Goal: Browse casually

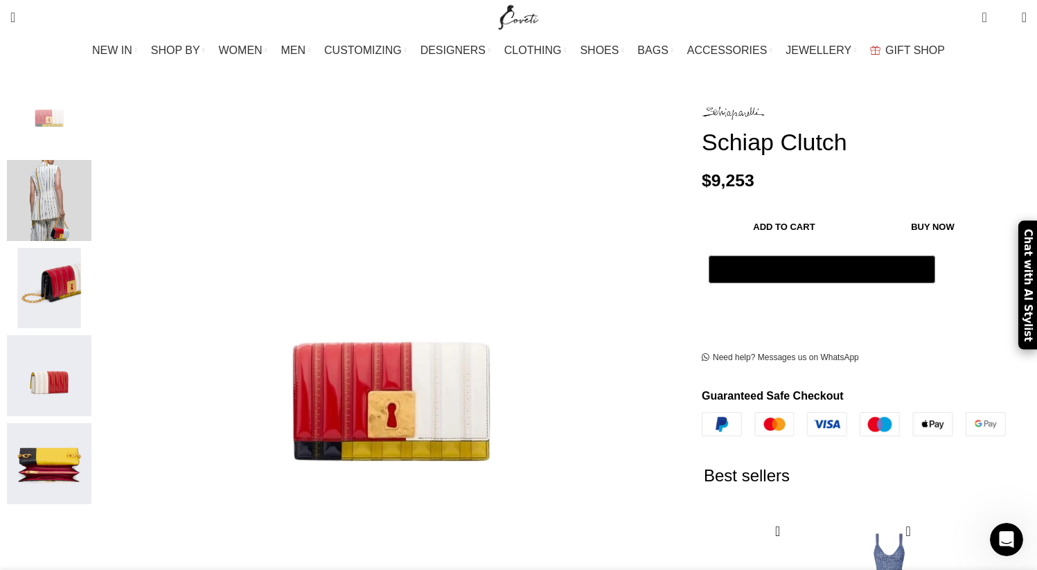
click at [91, 276] on img "3 / 5" at bounding box center [49, 288] width 85 height 81
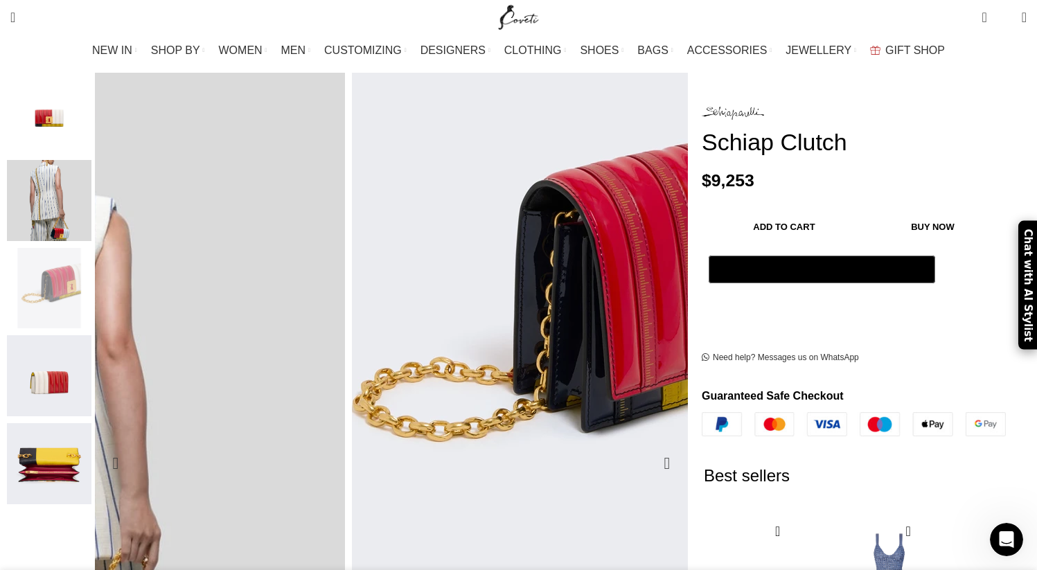
scroll to position [0, 292]
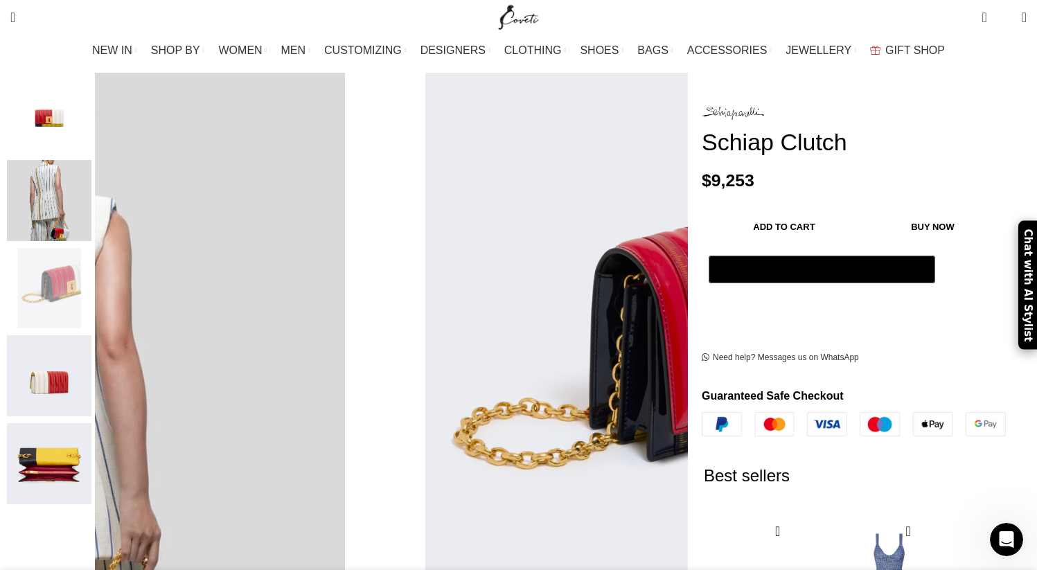
click at [91, 369] on img "4 / 5" at bounding box center [49, 375] width 85 height 81
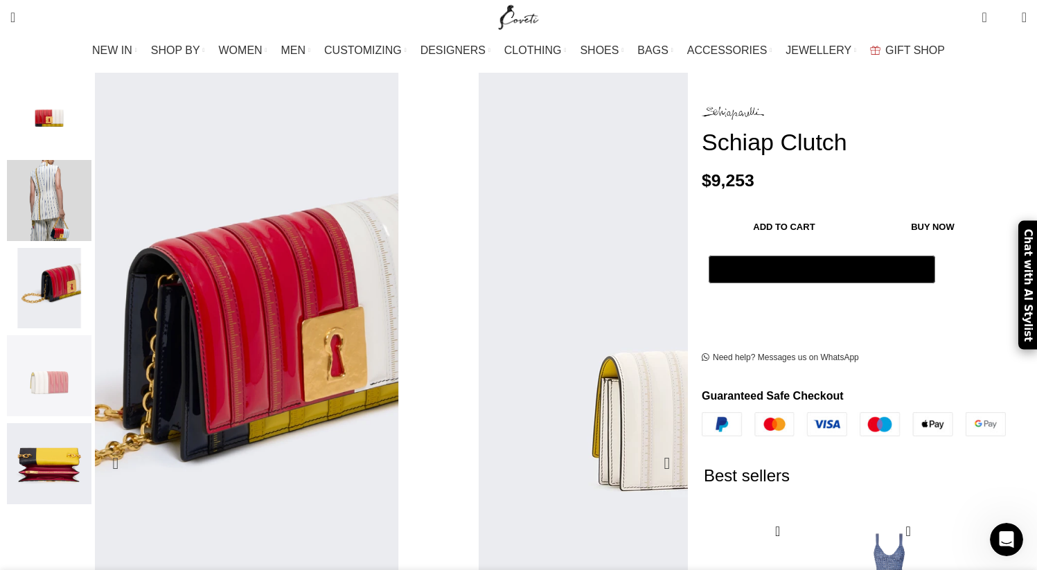
scroll to position [0, 437]
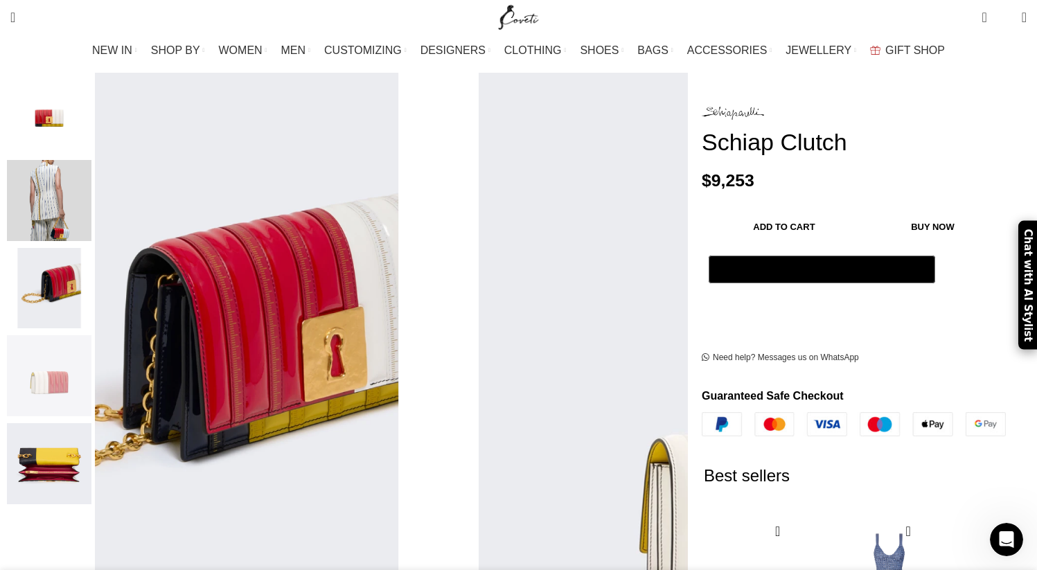
click at [91, 461] on img "5 / 5" at bounding box center [49, 463] width 85 height 81
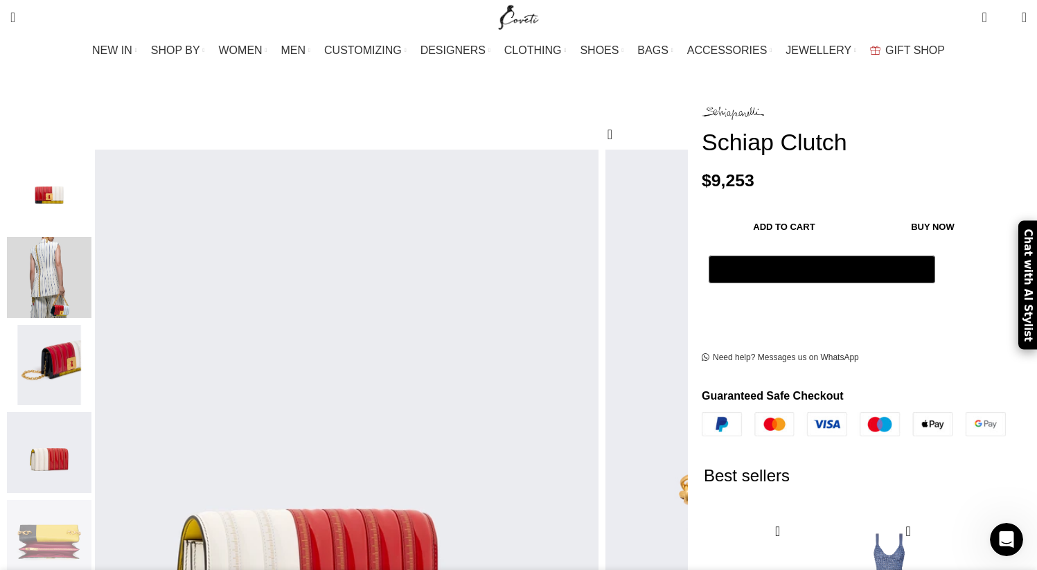
scroll to position [155, 0]
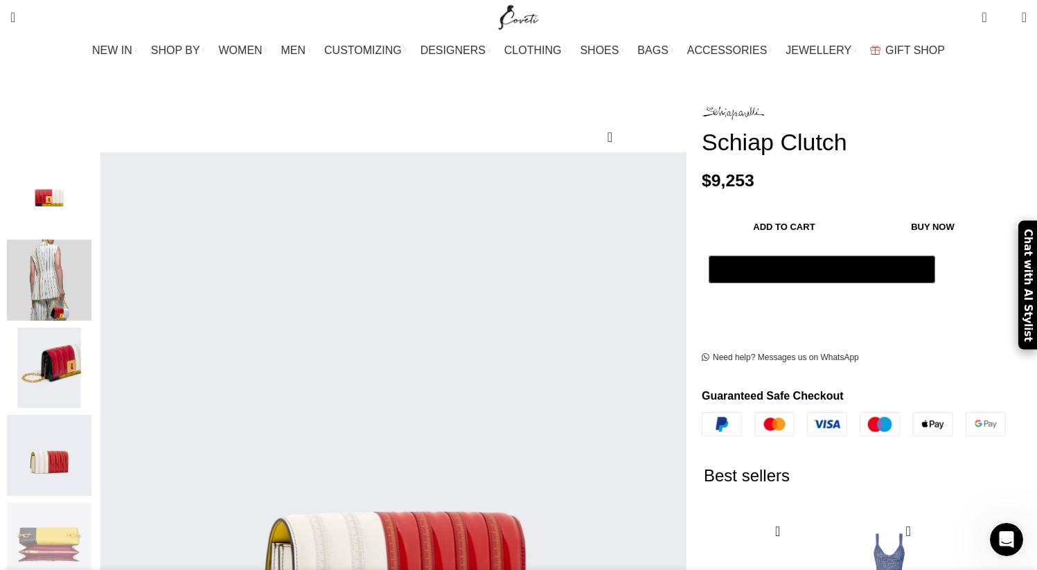
click at [91, 186] on img "1 / 5" at bounding box center [49, 192] width 85 height 81
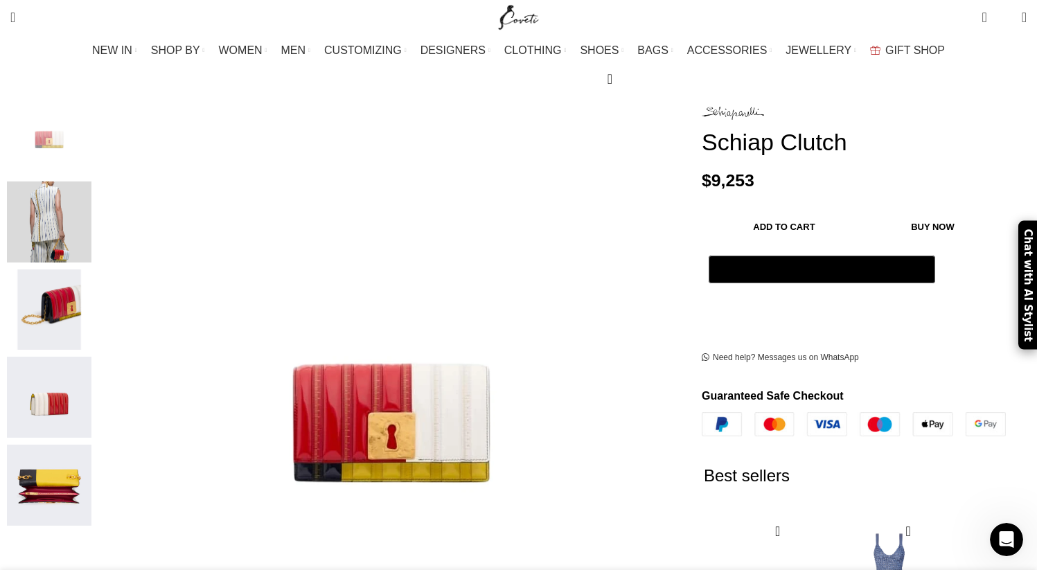
scroll to position [262, 0]
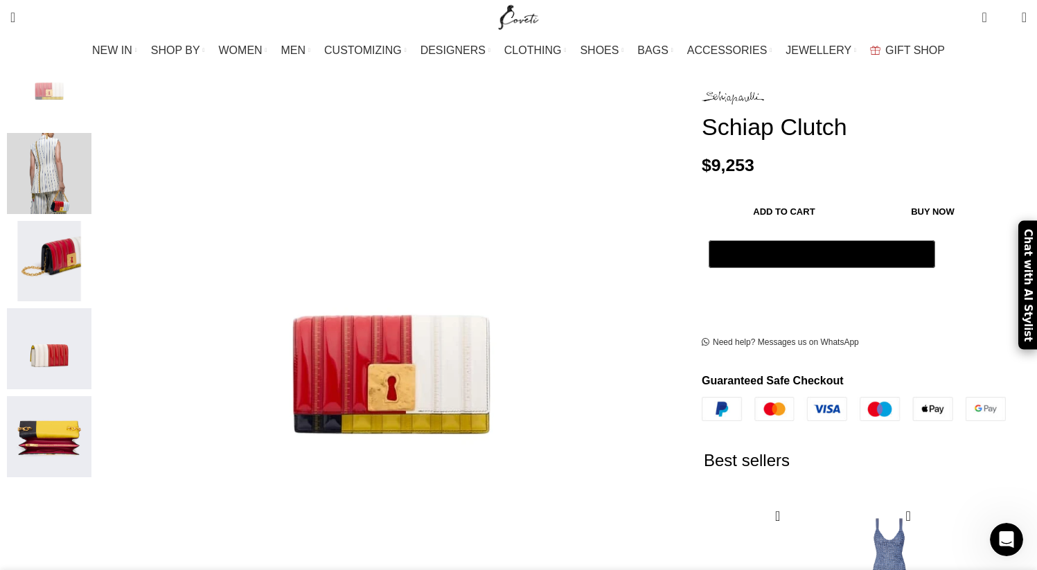
click at [91, 254] on img "3 / 5" at bounding box center [49, 261] width 85 height 81
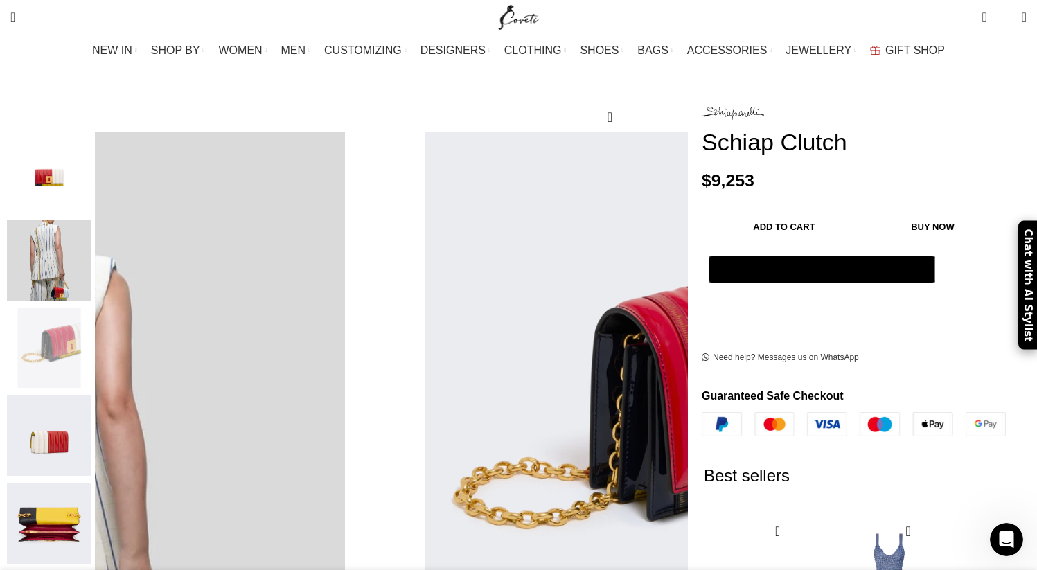
scroll to position [163, 0]
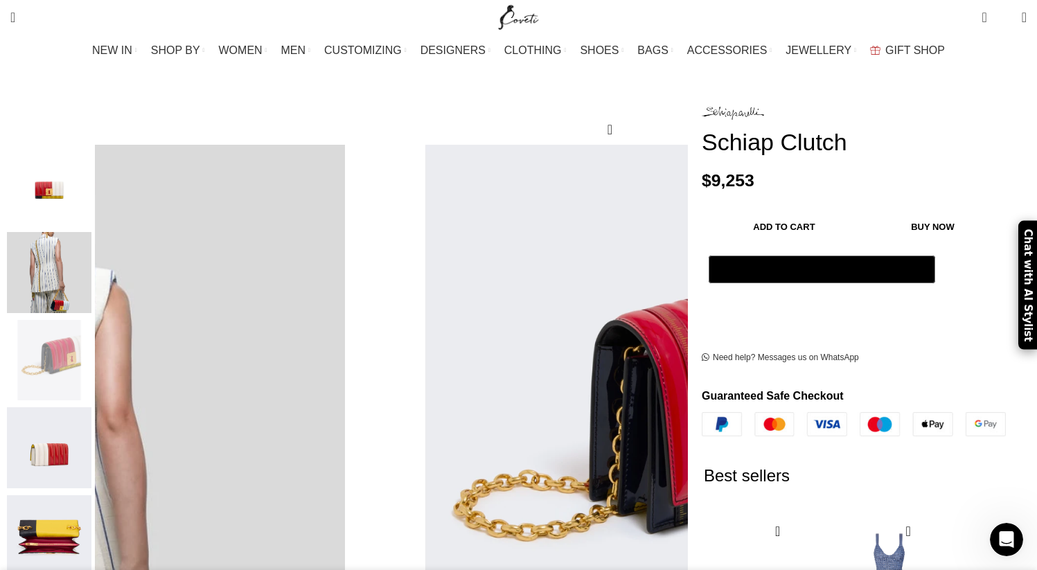
click at [91, 168] on img "1 / 5" at bounding box center [49, 185] width 85 height 81
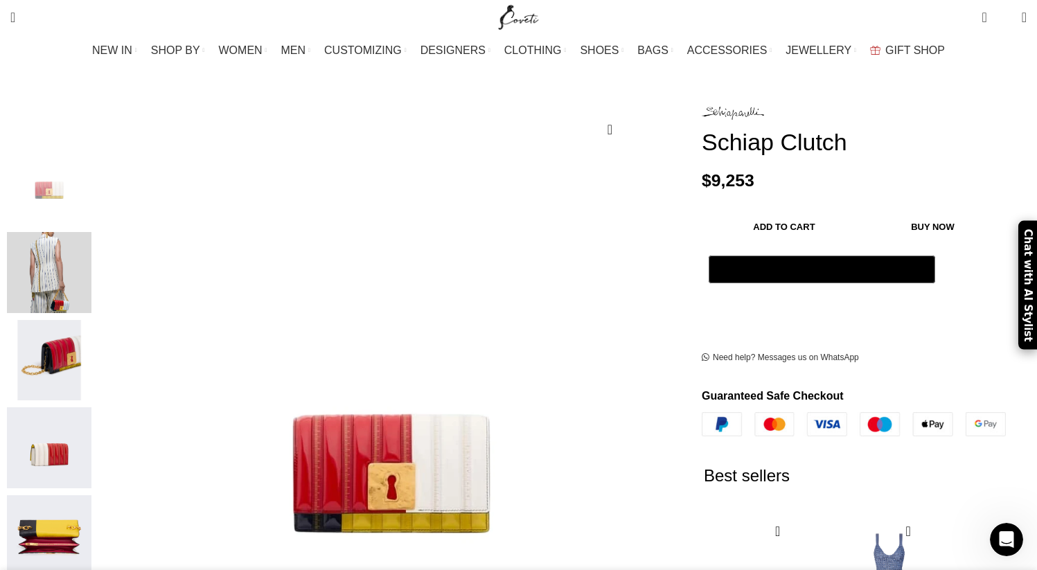
scroll to position [0, 1021]
